Goal: Check status

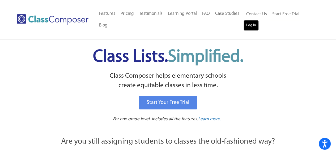
click at [248, 28] on link "Log In" at bounding box center [251, 25] width 15 height 11
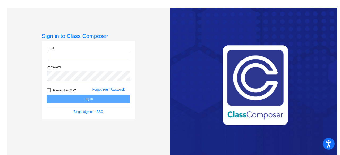
type input "[EMAIL_ADDRESS][DOMAIN_NAME]"
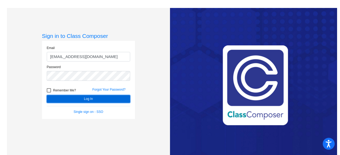
click at [82, 100] on button "Log In" at bounding box center [88, 99] width 83 height 8
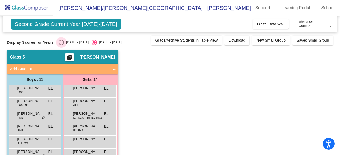
click at [63, 41] on div "Select an option" at bounding box center [61, 42] width 5 height 5
click at [61, 45] on input "2024 - 2025" at bounding box center [61, 45] width 0 height 0
radio input "true"
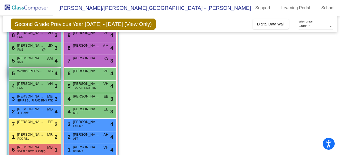
scroll to position [56, 0]
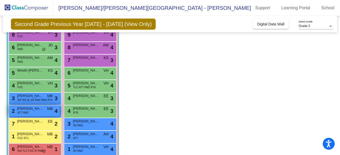
click at [32, 112] on div "2 Chase Kreeger ATT RM2 MB lock do_not_disturb_alt 4" at bounding box center [34, 111] width 51 height 11
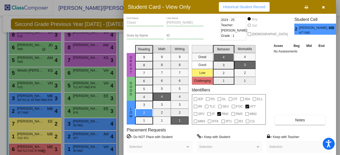
click at [260, 8] on span "Historical Student Record" at bounding box center [244, 7] width 42 height 4
